Goal: Task Accomplishment & Management: Manage account settings

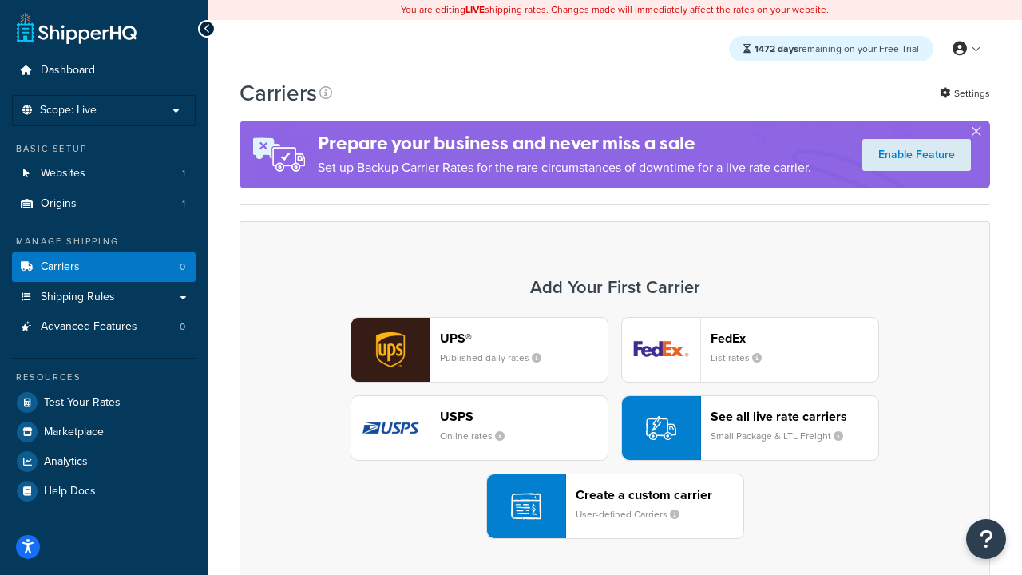
click at [615, 428] on div "UPS® Published daily rates FedEx List rates USPS Online rates See all live rate…" at bounding box center [614, 428] width 717 height 222
click at [794, 338] on header "FedEx" at bounding box center [794, 337] width 168 height 15
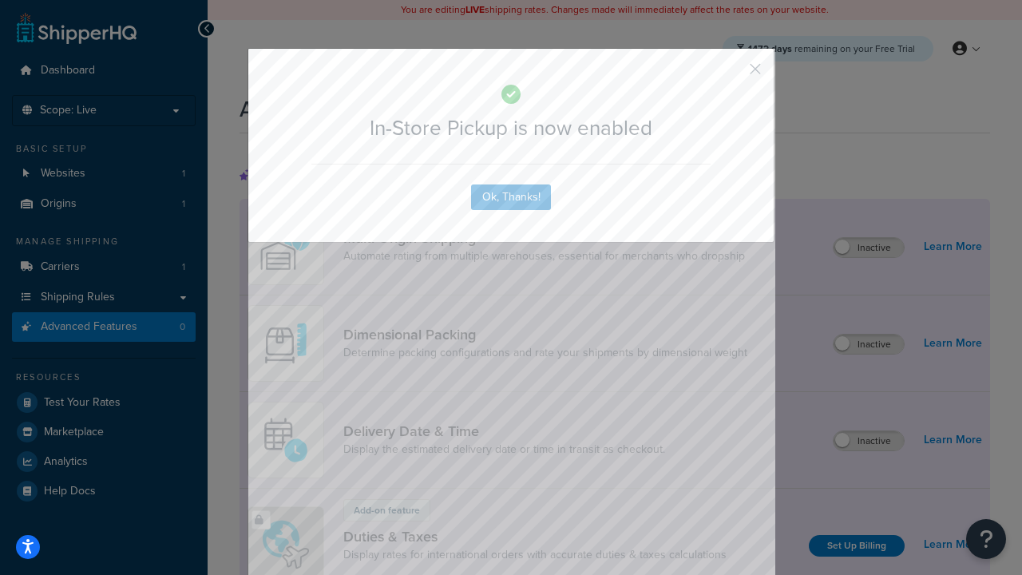
scroll to position [517, 0]
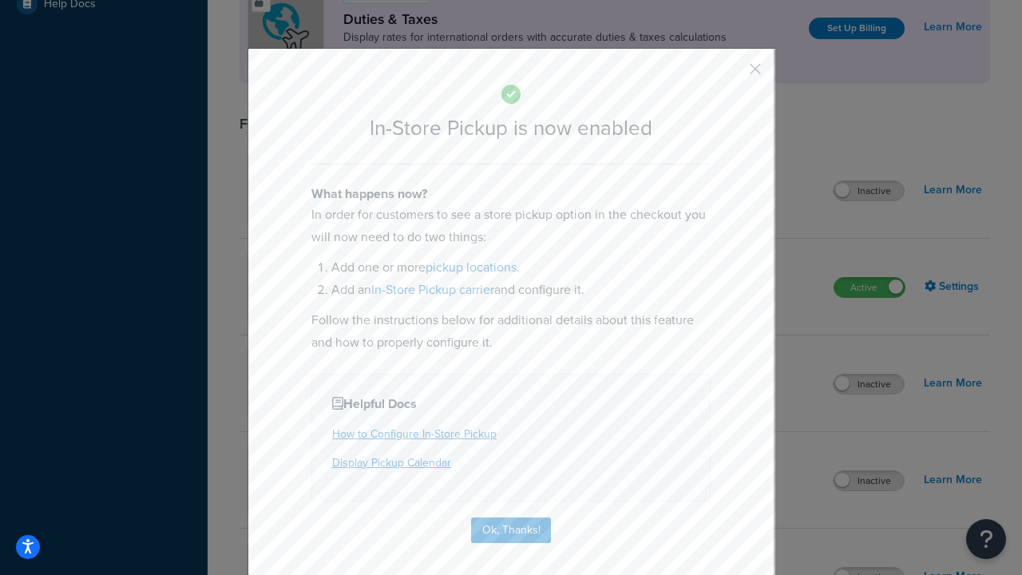
click at [731, 74] on button "button" at bounding box center [732, 75] width 4 height 4
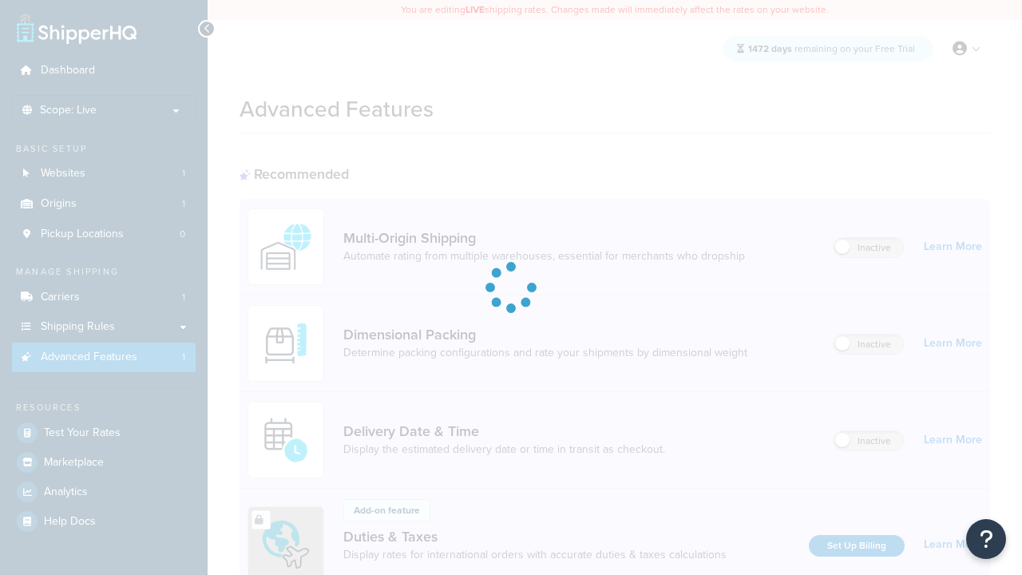
scroll to position [517, 0]
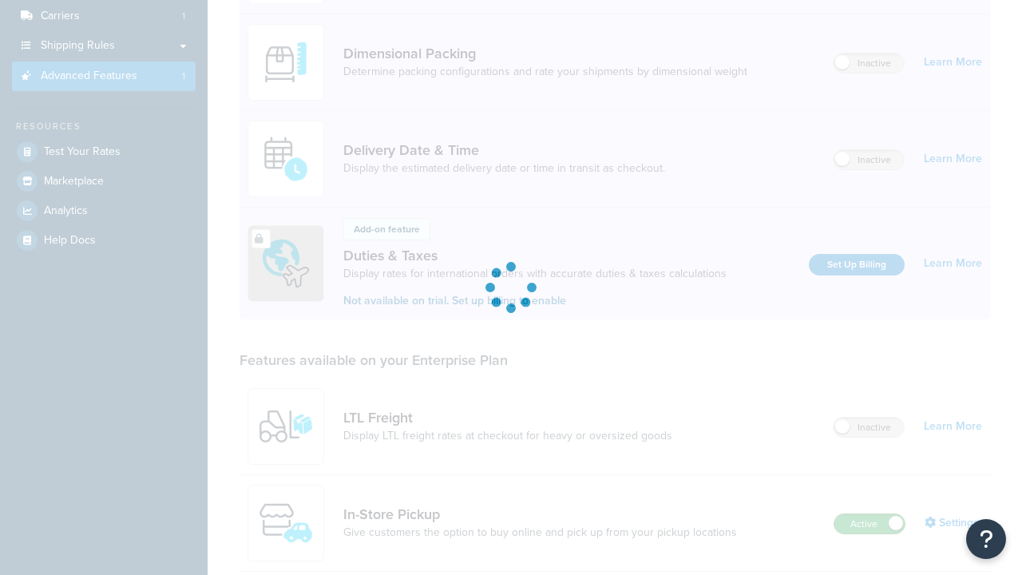
click at [869, 514] on label "Active" at bounding box center [869, 523] width 70 height 19
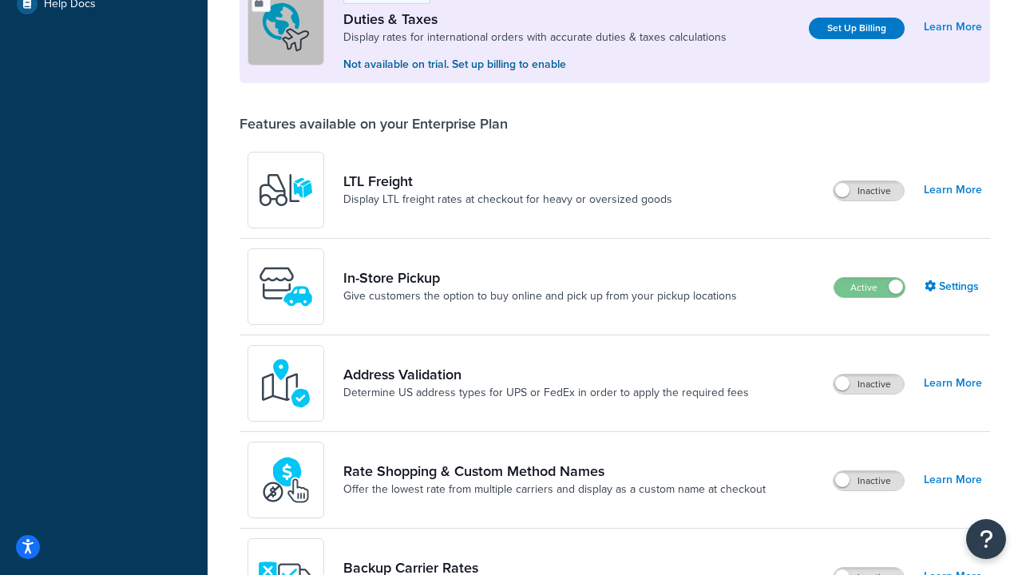
scroll to position [487, 0]
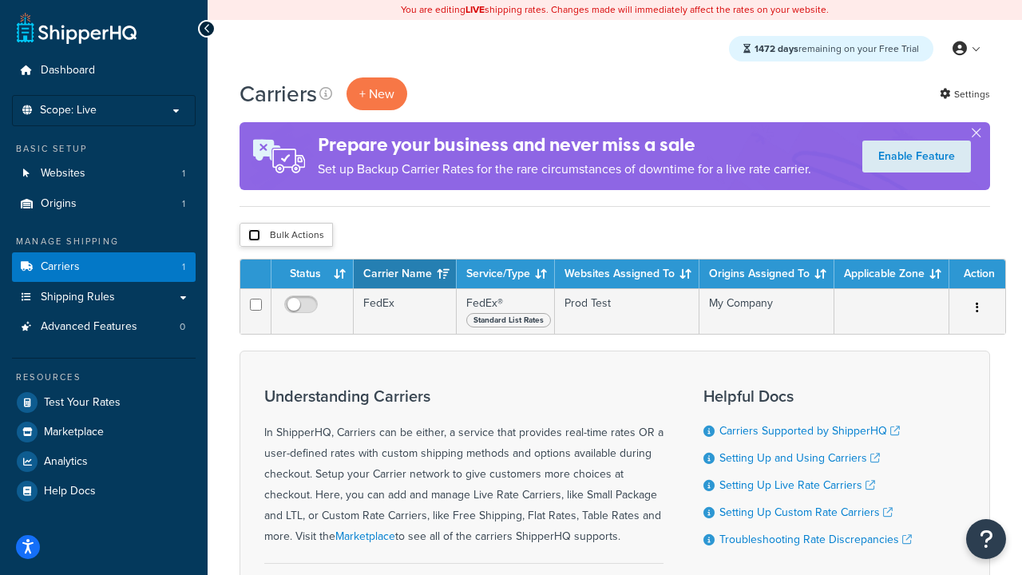
click at [254, 235] on input "checkbox" at bounding box center [254, 235] width 12 height 12
checkbox input "true"
click at [0, 0] on button "Delete" at bounding box center [0, 0] width 0 height 0
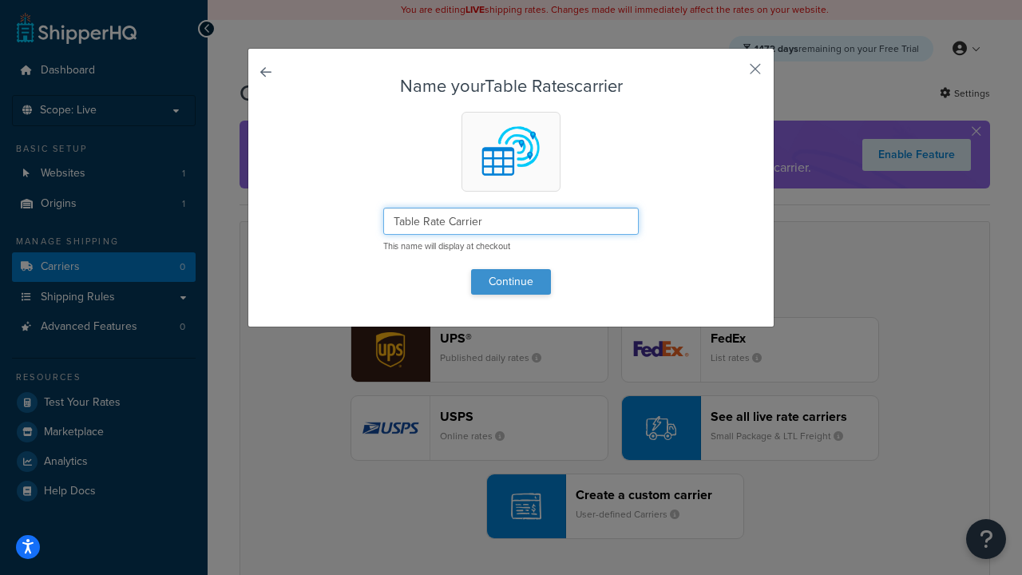
type input "Table Rate Carrier"
click at [511, 281] on button "Continue" at bounding box center [511, 282] width 80 height 26
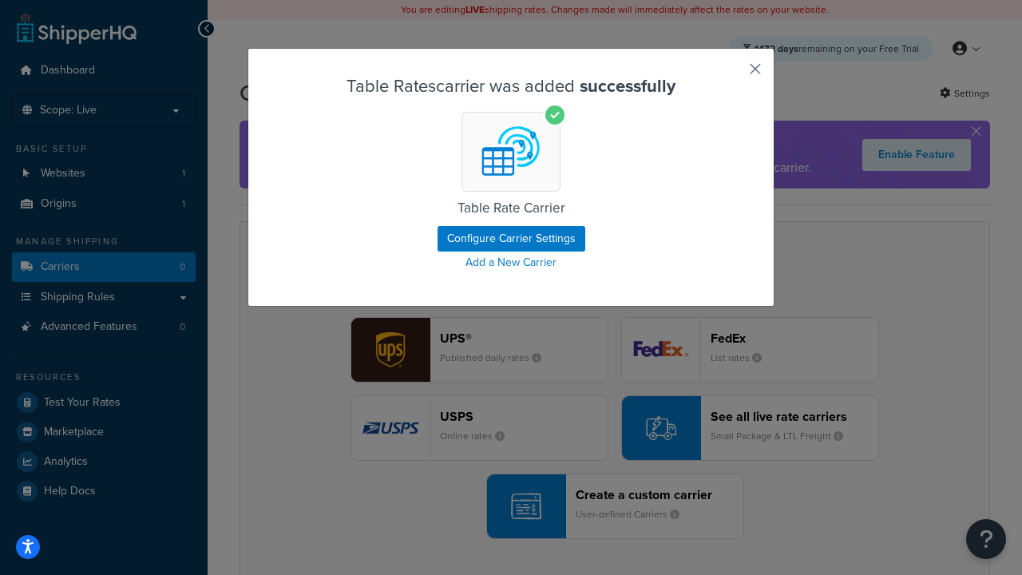
click at [731, 74] on button "button" at bounding box center [732, 75] width 4 height 4
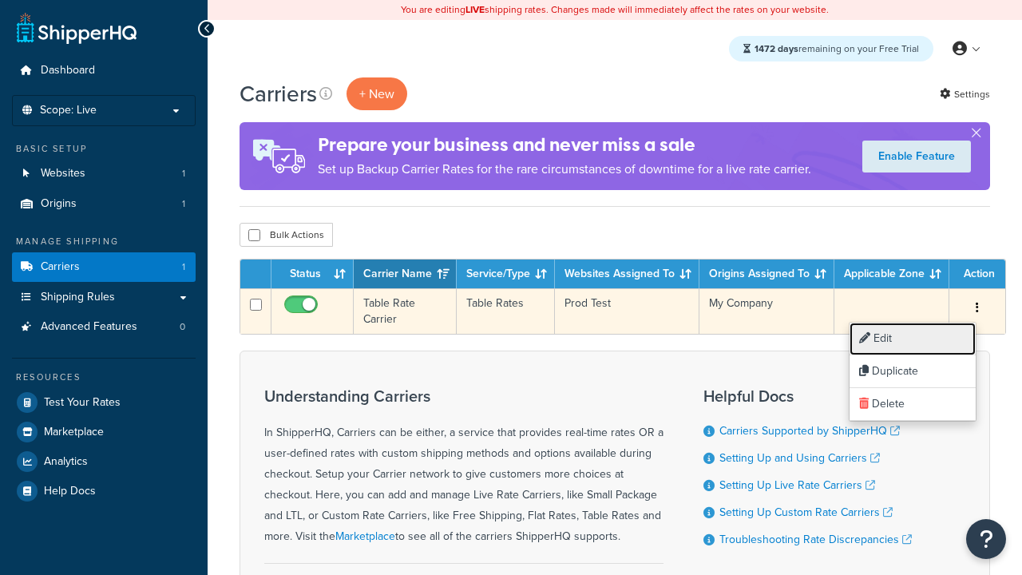
click at [912, 338] on link "Edit" at bounding box center [912, 338] width 126 height 33
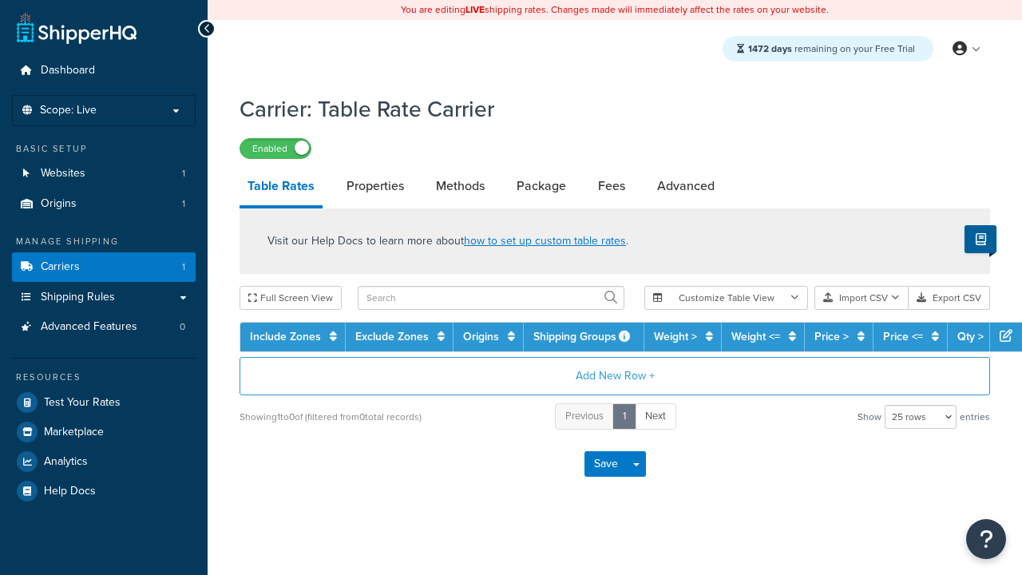
select select "25"
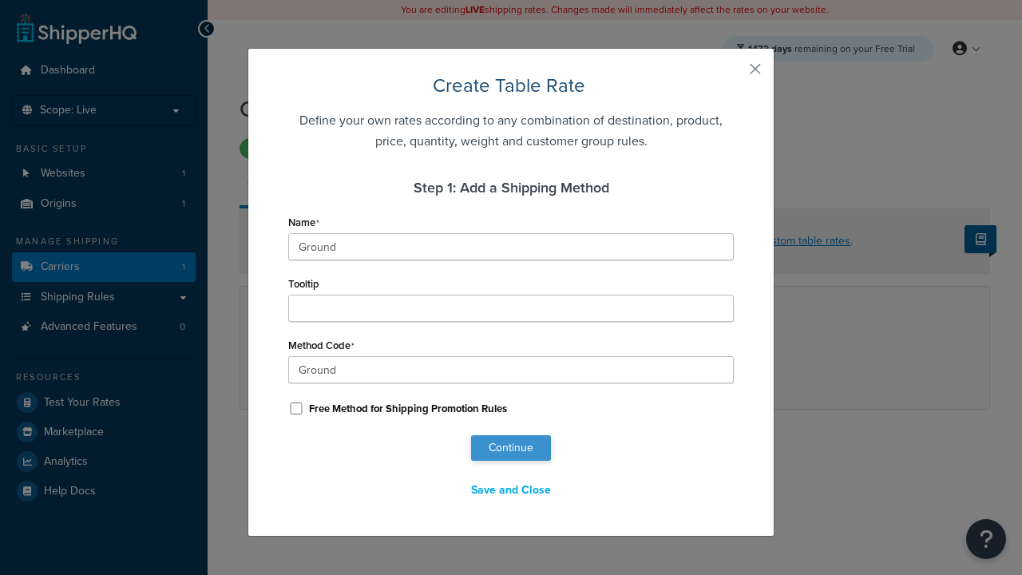
type input "Ground"
click at [511, 448] on button "Continue" at bounding box center [511, 448] width 80 height 26
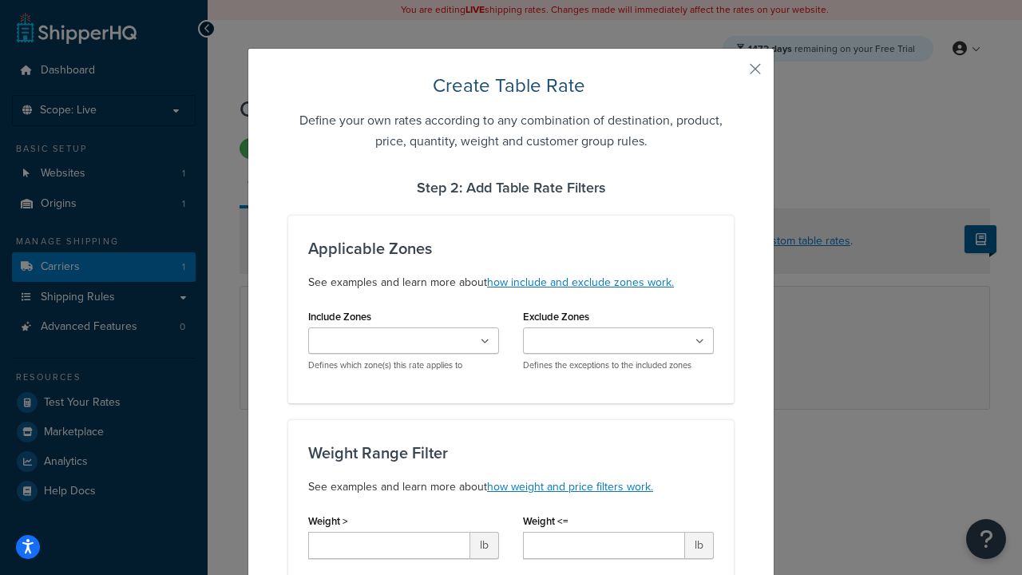
type input "10"
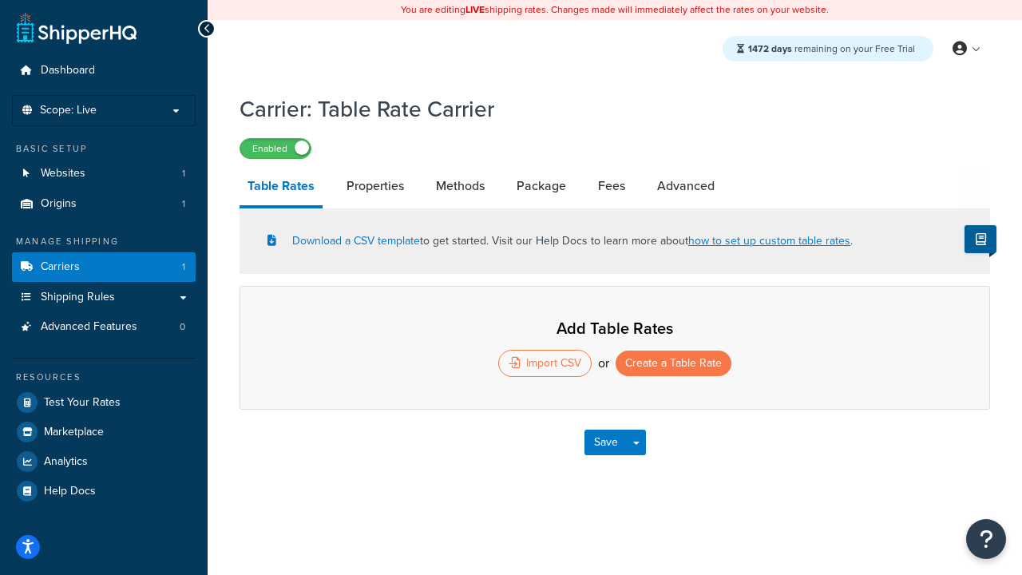
select select "25"
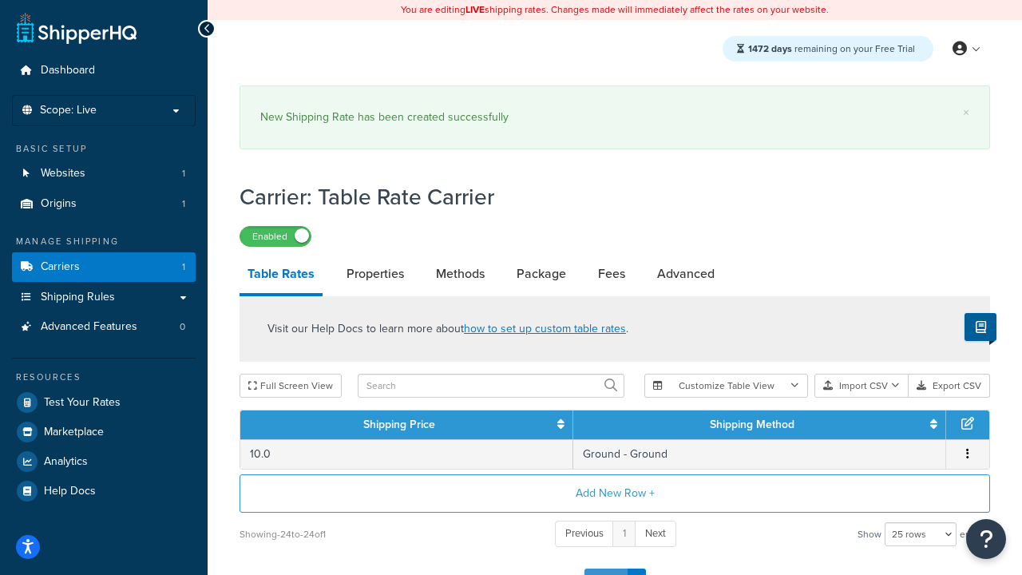
click at [605, 568] on button "Save" at bounding box center [605, 581] width 43 height 26
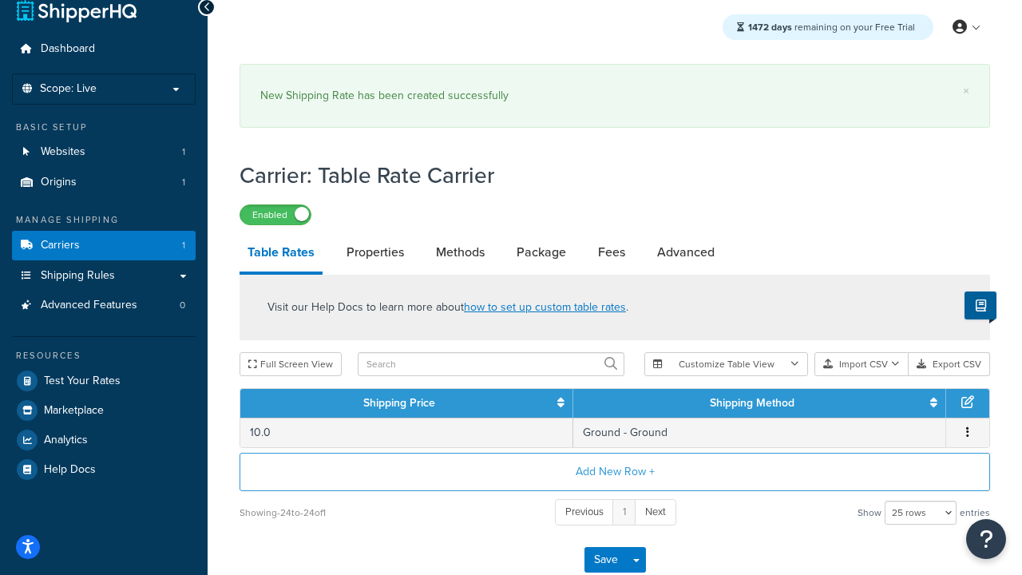
scroll to position [0, 0]
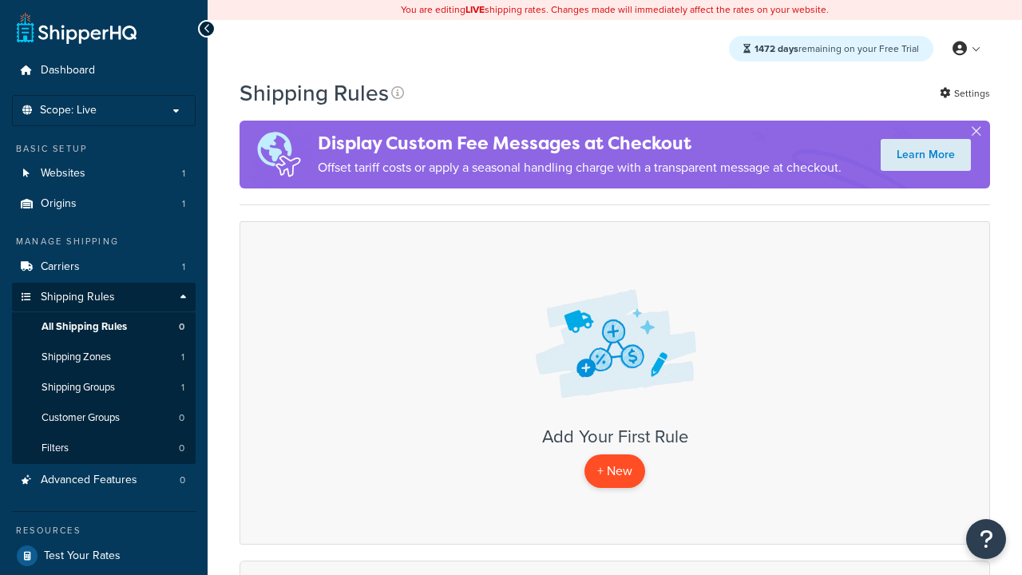
click at [615, 471] on p "+ New" at bounding box center [614, 470] width 61 height 33
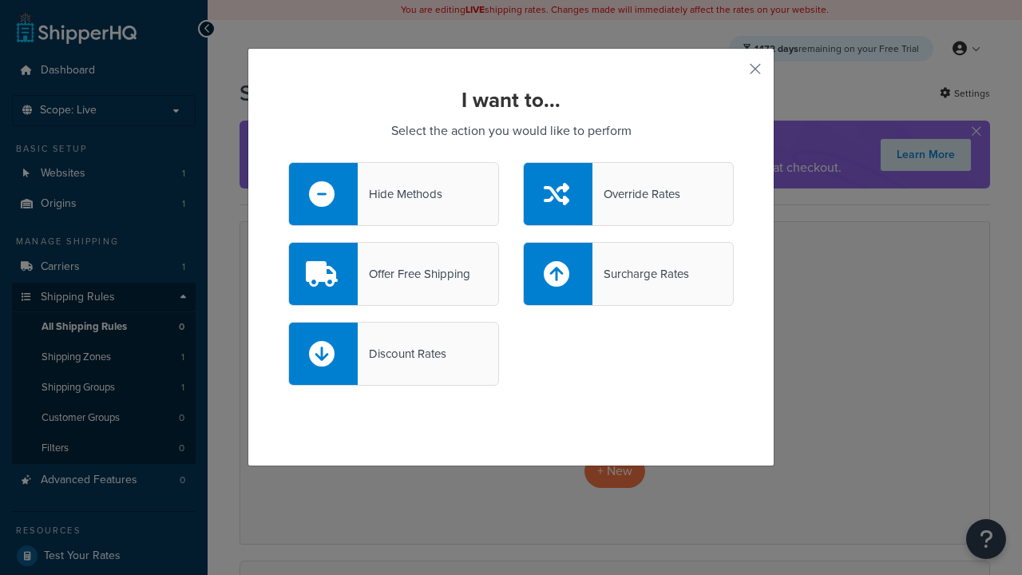
click at [628, 194] on div "Override Rates" at bounding box center [636, 194] width 88 height 22
click at [0, 0] on input "Override Rates" at bounding box center [0, 0] width 0 height 0
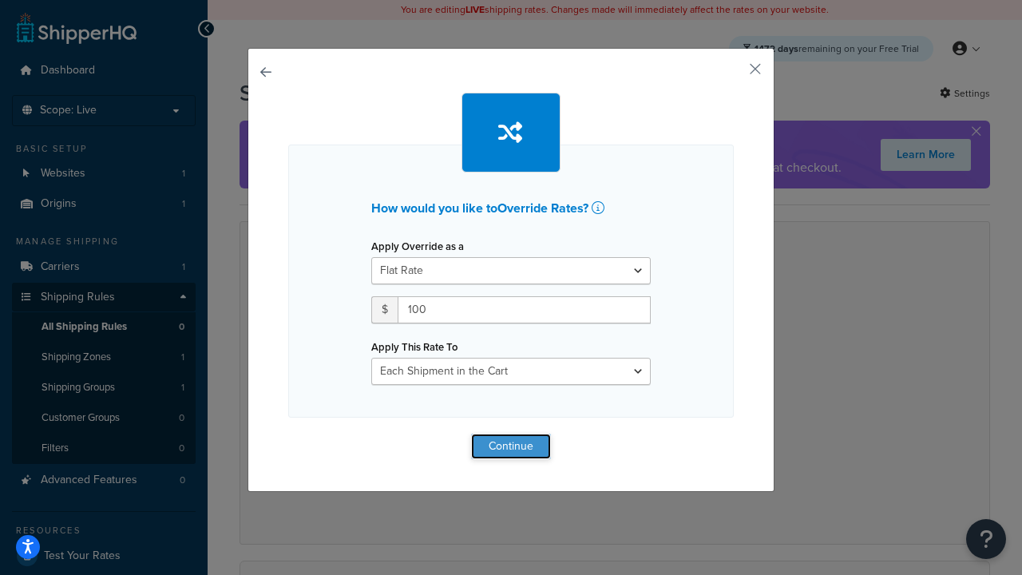
click at [511, 445] on button "Continue" at bounding box center [511, 446] width 80 height 26
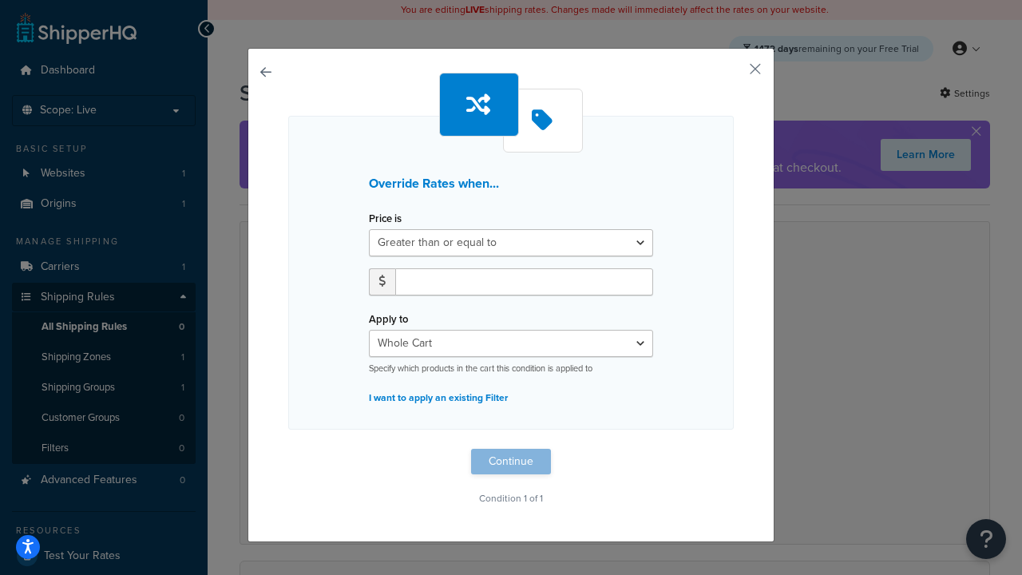
click at [385, 219] on label "Price is" at bounding box center [385, 218] width 33 height 12
click at [385, 229] on select "Greater than or equal to Between or equal to Less than or equal to" at bounding box center [511, 242] width 284 height 27
click at [524, 281] on input "number" at bounding box center [524, 281] width 258 height 27
type input "100"
click at [511, 461] on button "Continue" at bounding box center [511, 462] width 80 height 26
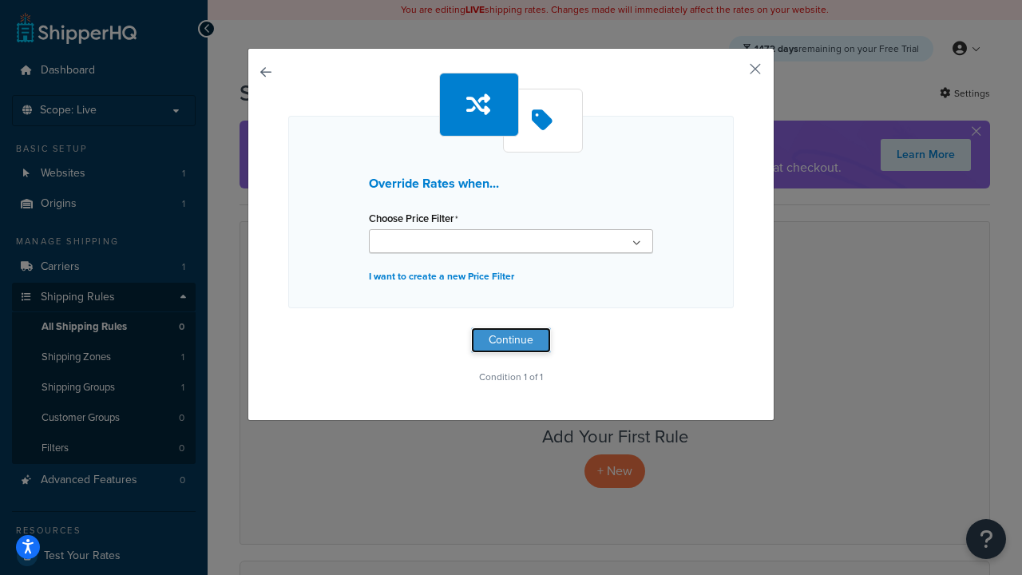
click at [511, 340] on button "Continue" at bounding box center [511, 340] width 80 height 26
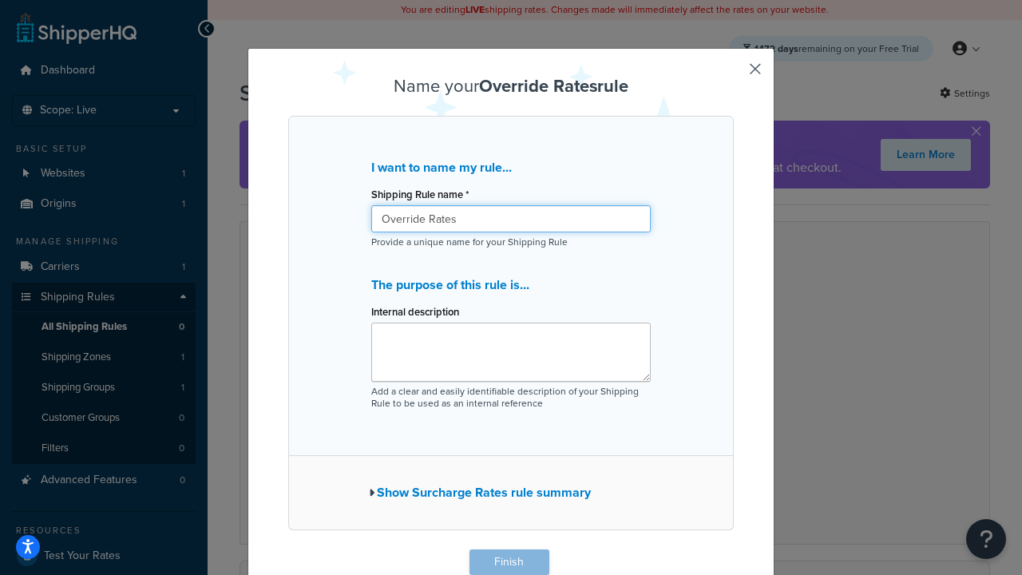
type input "Override Rates"
click at [508, 562] on button "Finish" at bounding box center [509, 562] width 80 height 26
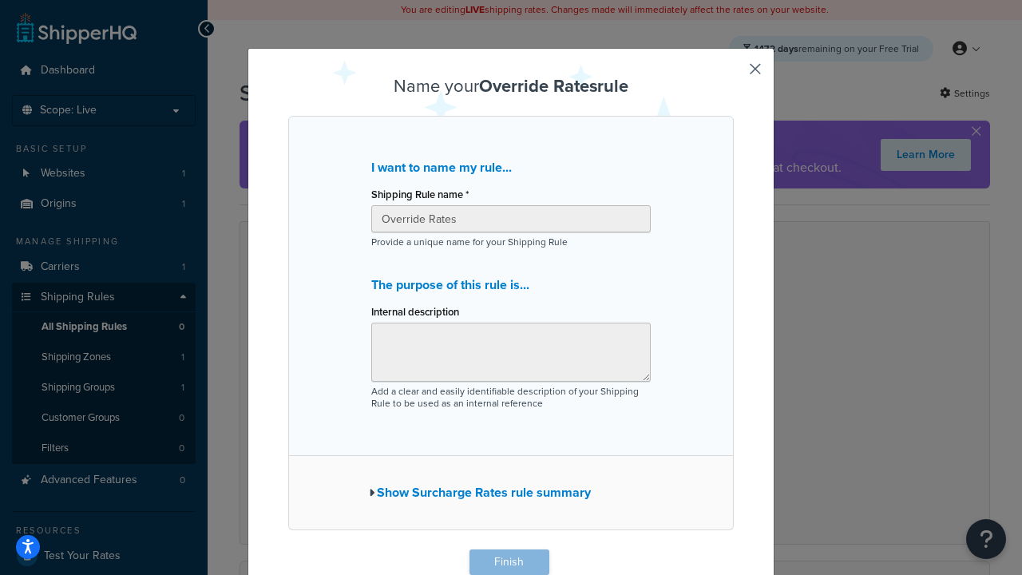
scroll to position [1, 0]
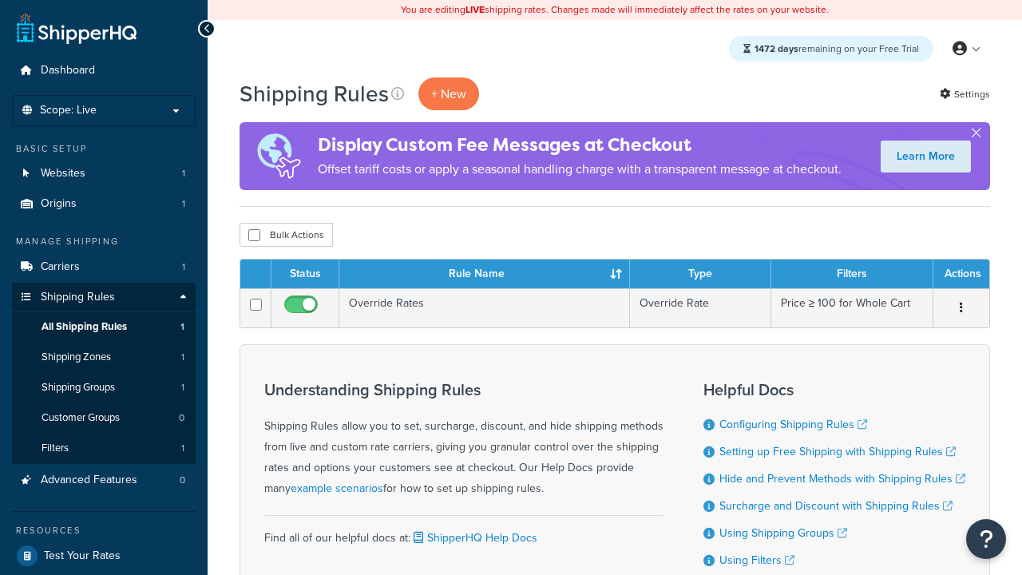
click at [305, 275] on th "Status" at bounding box center [305, 273] width 68 height 29
click at [484, 275] on th "Rule Name" at bounding box center [484, 273] width 291 height 29
click at [700, 275] on th "Type" at bounding box center [700, 273] width 141 height 29
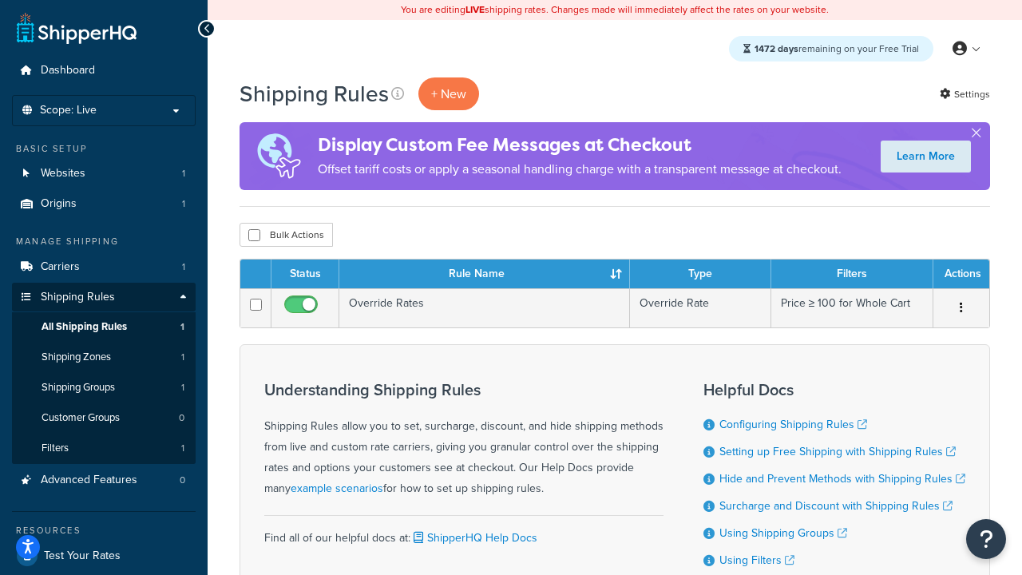
click at [700, 275] on th "Type" at bounding box center [700, 273] width 141 height 29
click at [852, 275] on th "Filters" at bounding box center [852, 273] width 162 height 29
click at [960, 275] on th "Actions" at bounding box center [961, 273] width 56 height 29
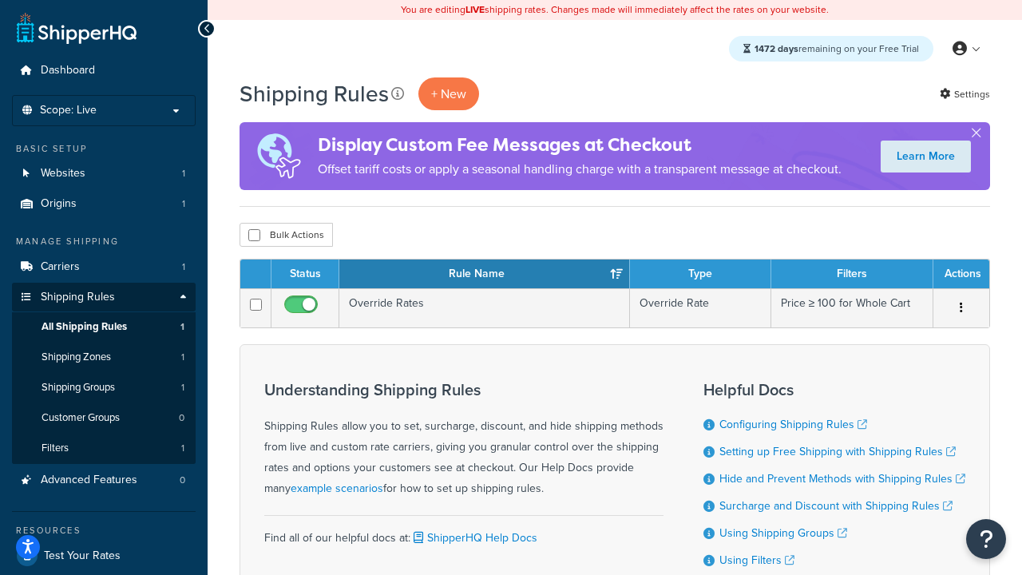
click at [398, 93] on icon at bounding box center [397, 93] width 13 height 13
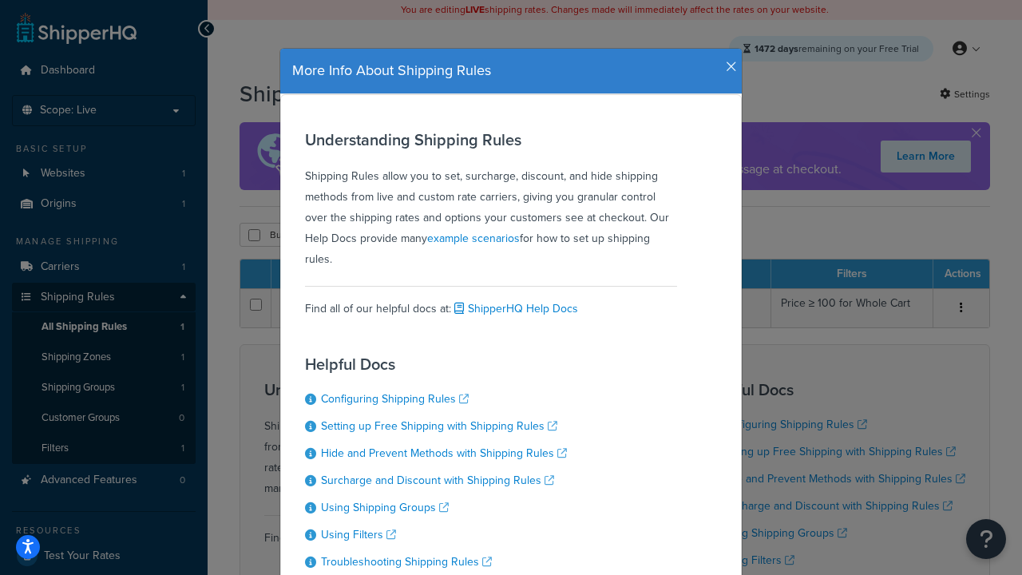
click at [727, 61] on icon "button" at bounding box center [731, 67] width 11 height 14
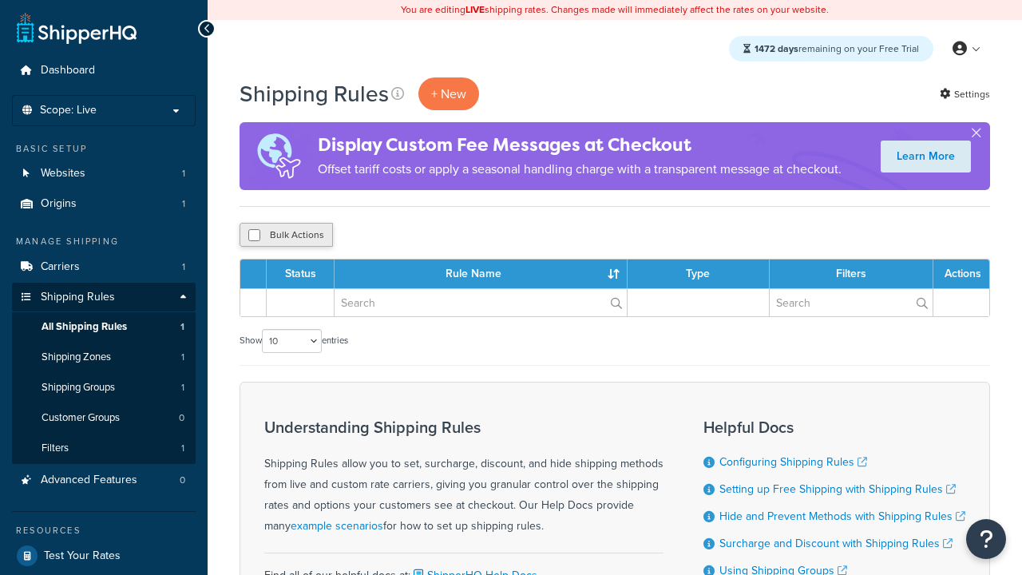
click at [286, 235] on button "Bulk Actions" at bounding box center [285, 235] width 93 height 24
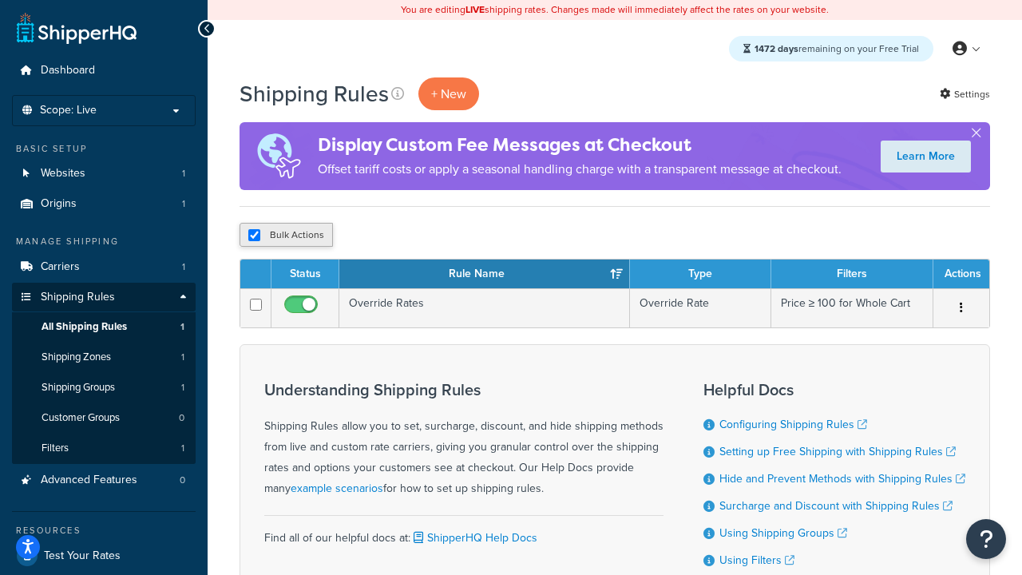
click at [286, 235] on button "Bulk Actions" at bounding box center [285, 235] width 93 height 24
checkbox input "true"
click at [0, 0] on button "Delete" at bounding box center [0, 0] width 0 height 0
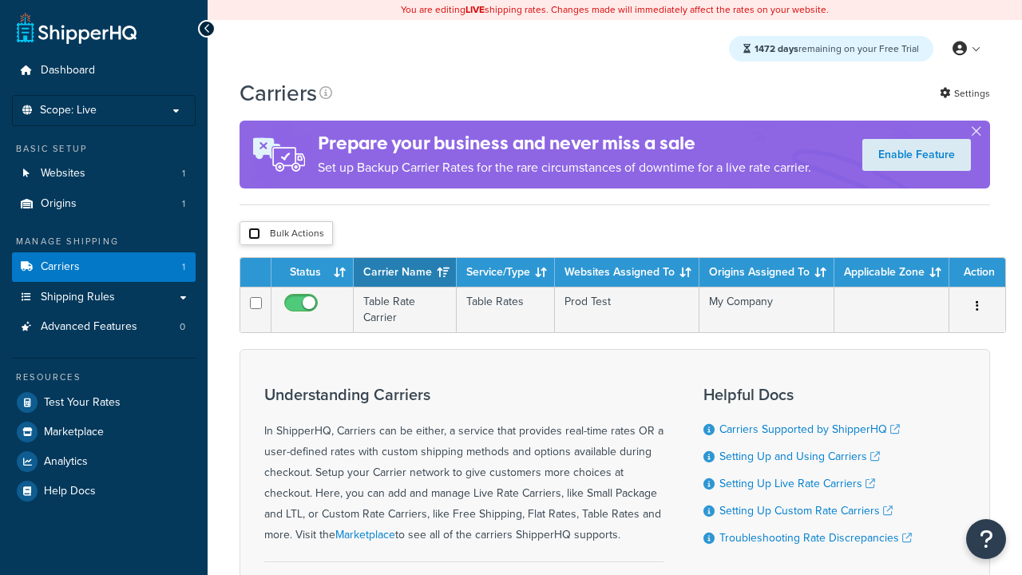
click at [254, 235] on input "checkbox" at bounding box center [254, 233] width 12 height 12
checkbox input "true"
click at [0, 0] on button "Delete" at bounding box center [0, 0] width 0 height 0
